Goal: Find specific page/section: Find specific page/section

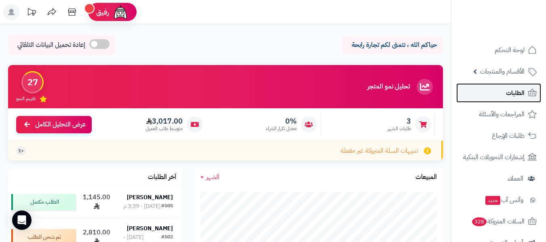
click at [522, 89] on span "الطلبات" at bounding box center [515, 92] width 19 height 11
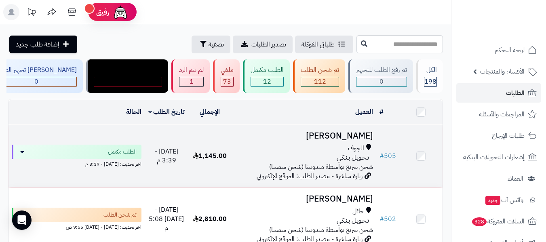
click at [329, 163] on span "شحن سريع بواسطة مندوبينا (شحن سمسا)" at bounding box center [321, 167] width 104 height 10
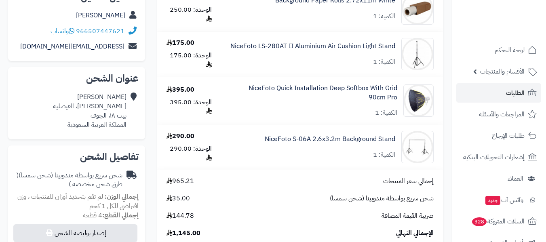
scroll to position [142, 0]
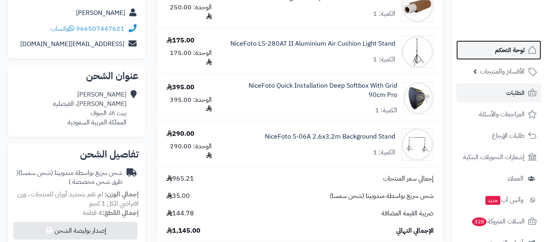
click at [516, 51] on span "لوحة التحكم" at bounding box center [510, 49] width 30 height 11
